Goal: Task Accomplishment & Management: Book appointment/travel/reservation

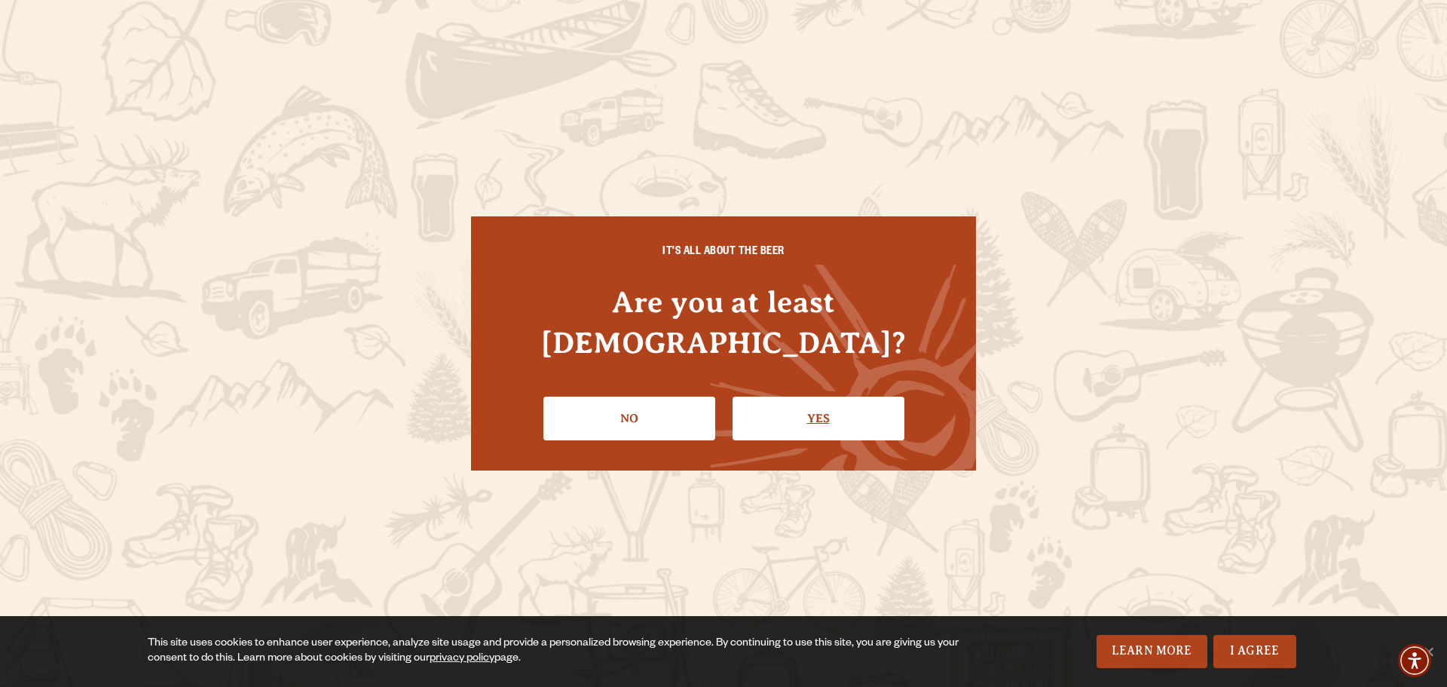
click at [855, 400] on link "Yes" at bounding box center [819, 418] width 172 height 44
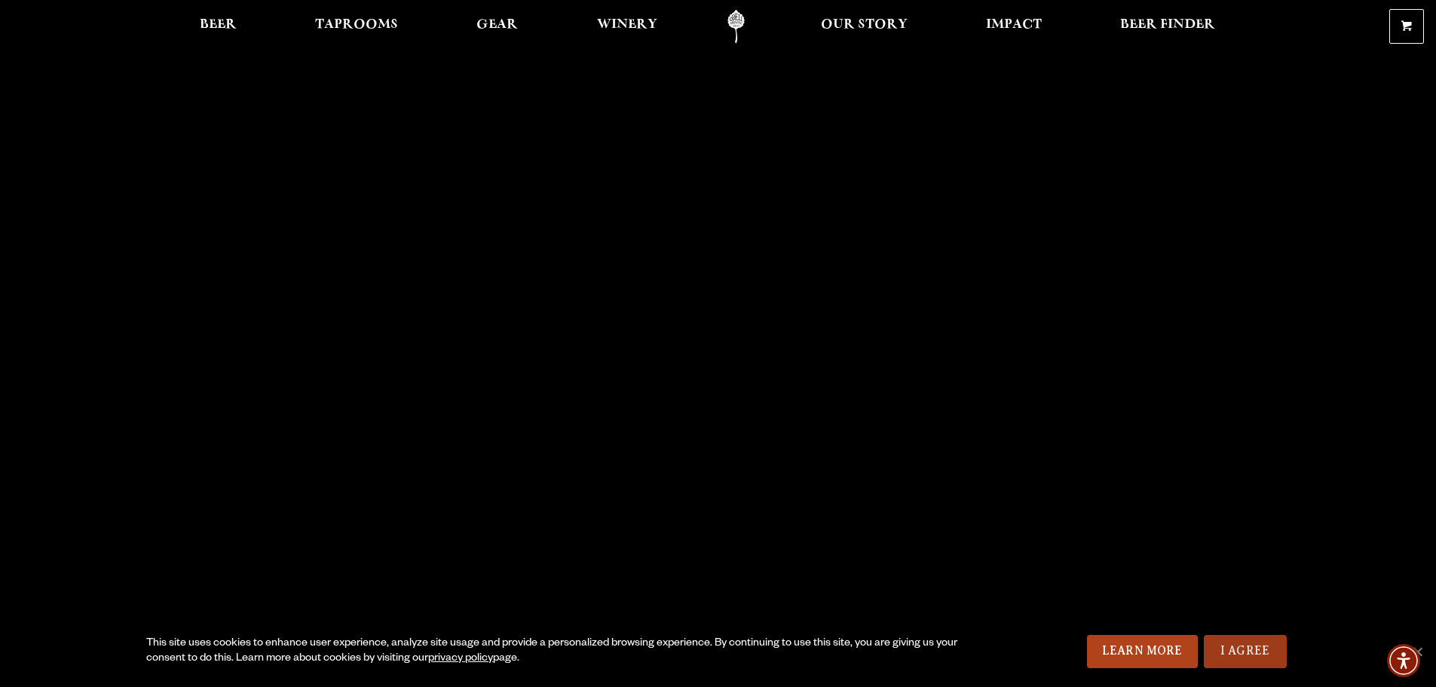
click at [1247, 644] on link "I Agree" at bounding box center [1245, 651] width 83 height 33
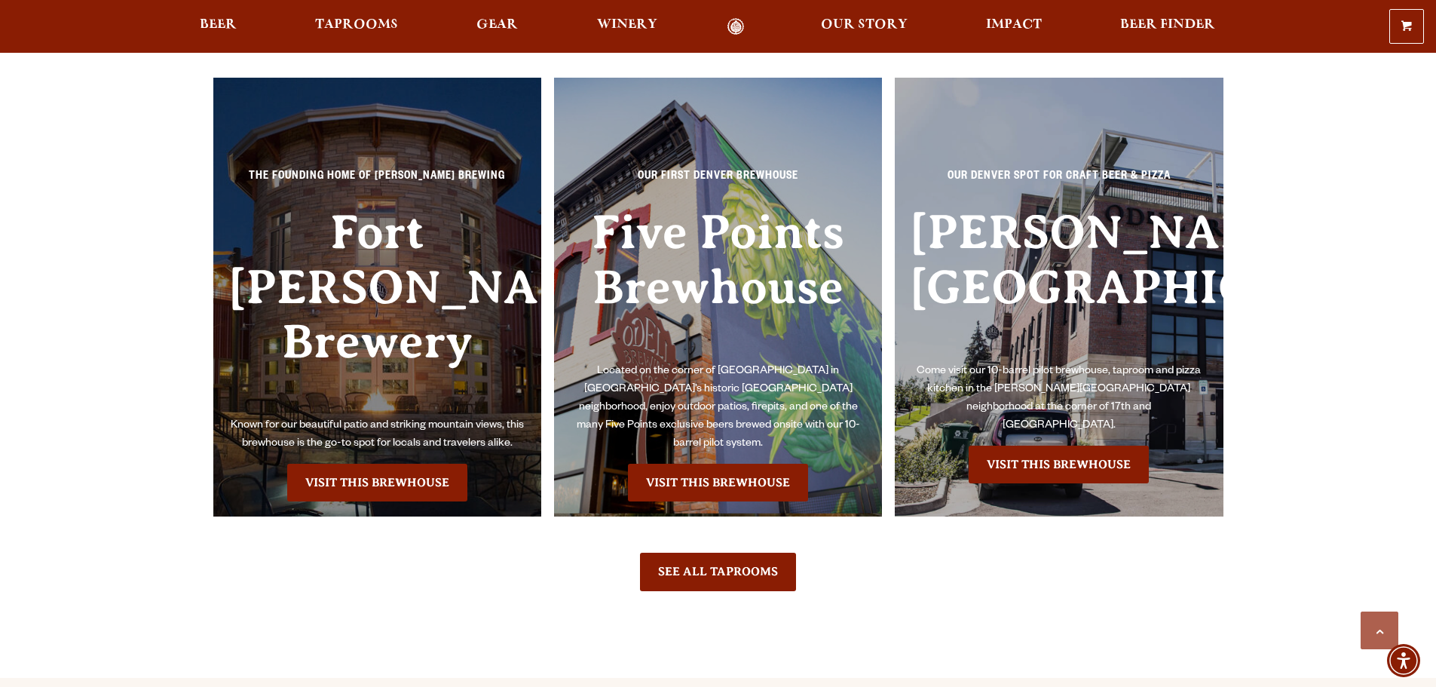
scroll to position [3467, 0]
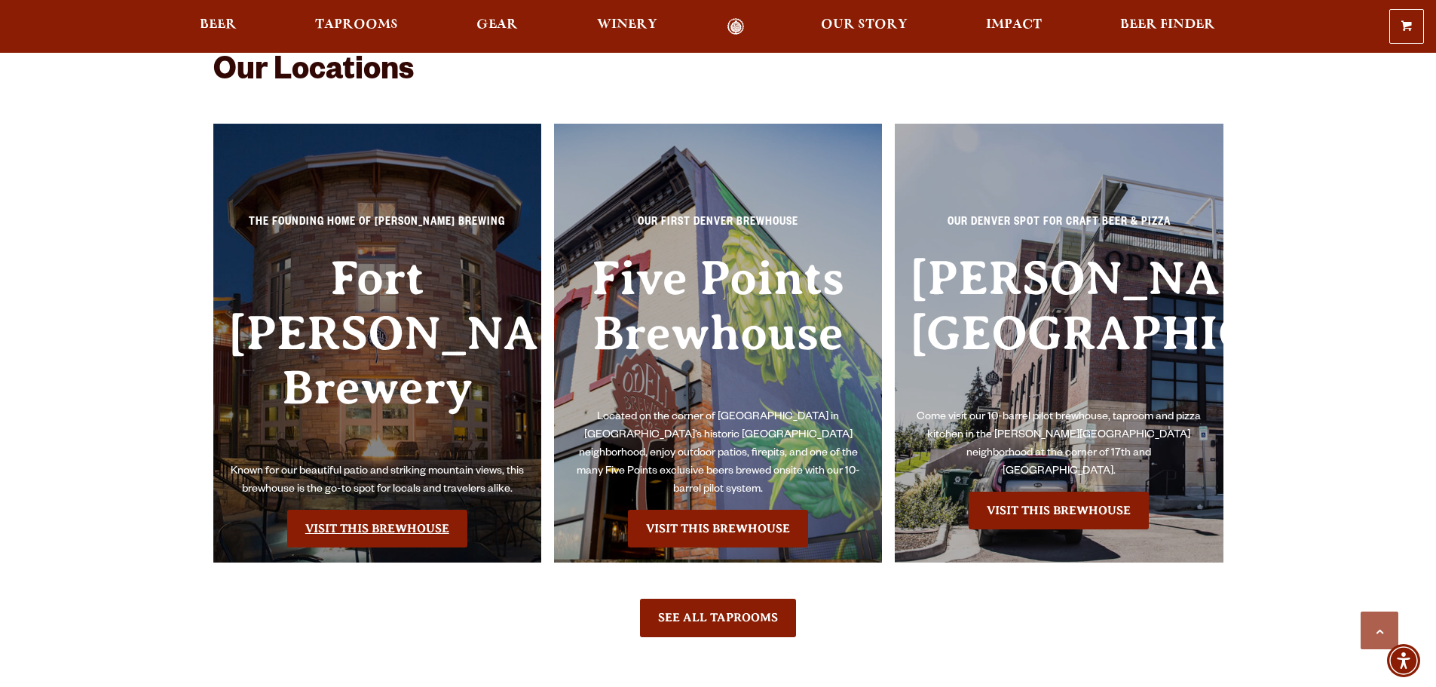
click at [369, 510] on link "Visit this Brewhouse" at bounding box center [377, 529] width 180 height 38
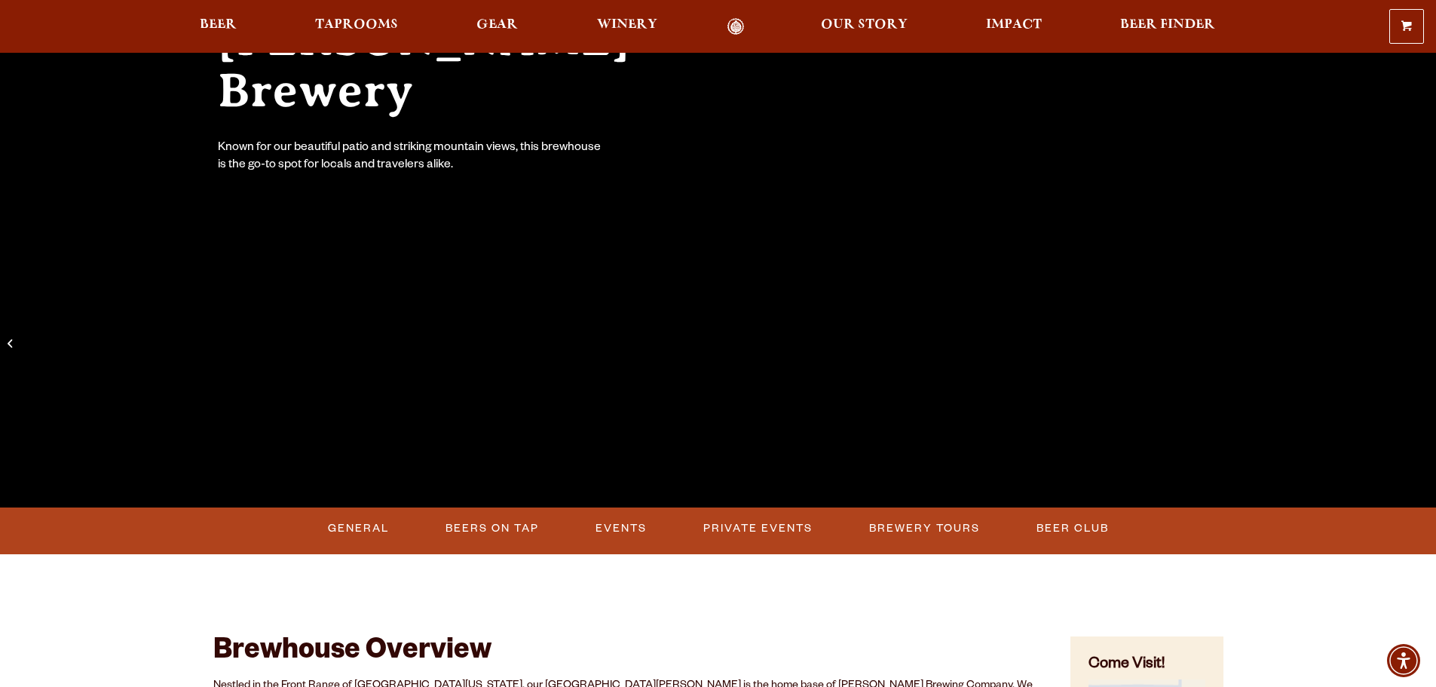
scroll to position [301, 0]
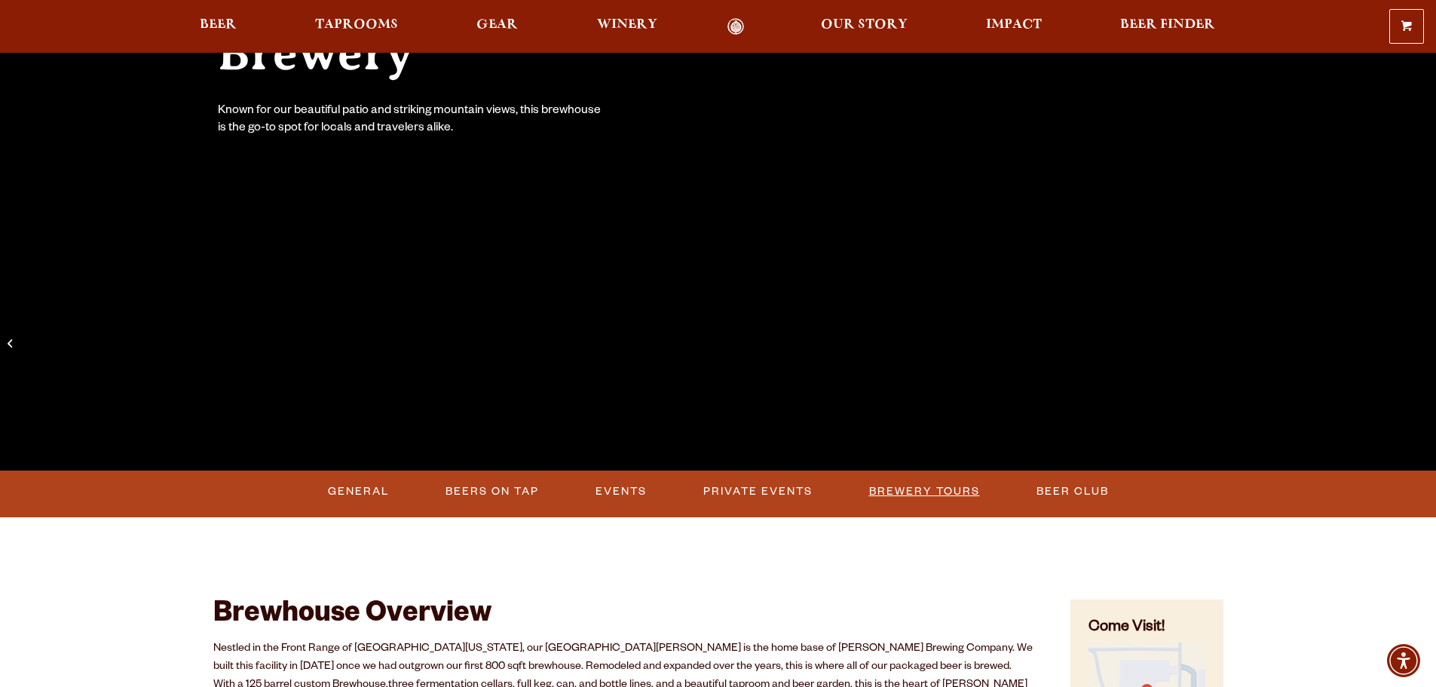
click at [920, 490] on link "Brewery Tours" at bounding box center [924, 491] width 123 height 35
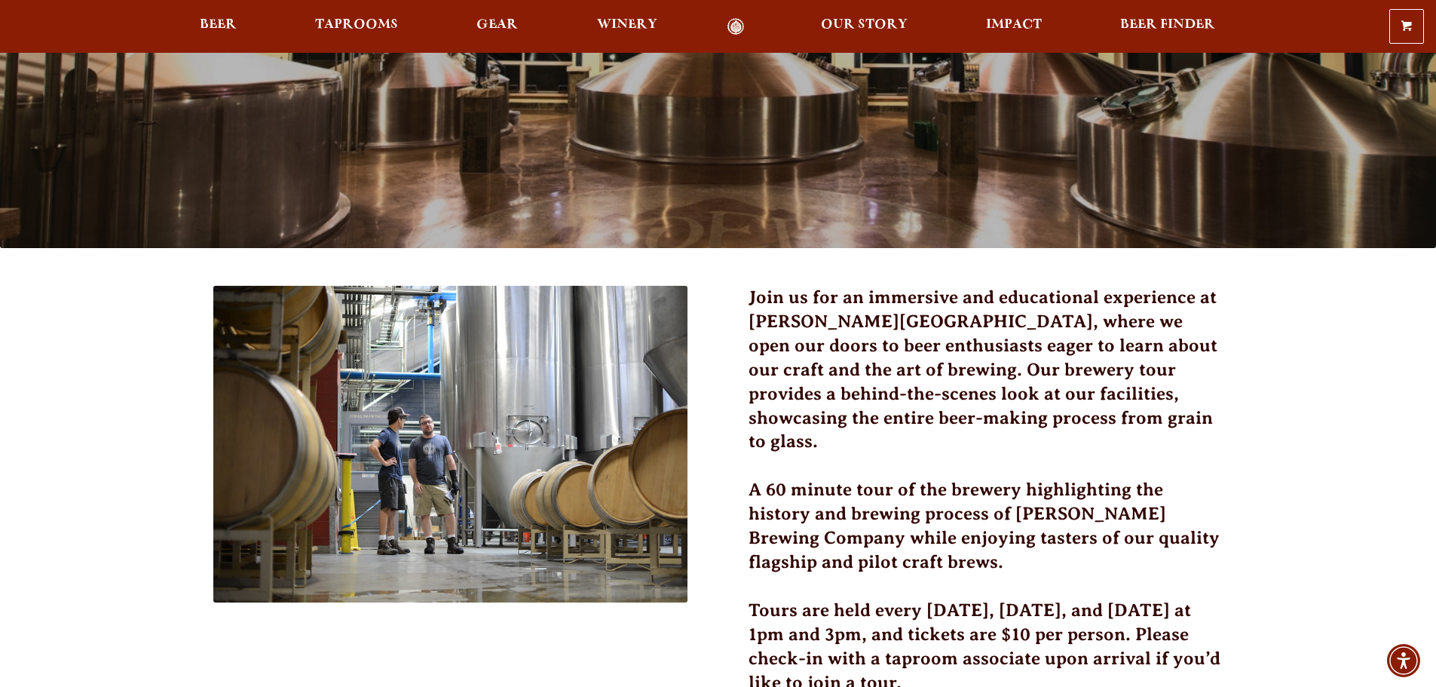
scroll to position [151, 0]
